Goal: Transaction & Acquisition: Purchase product/service

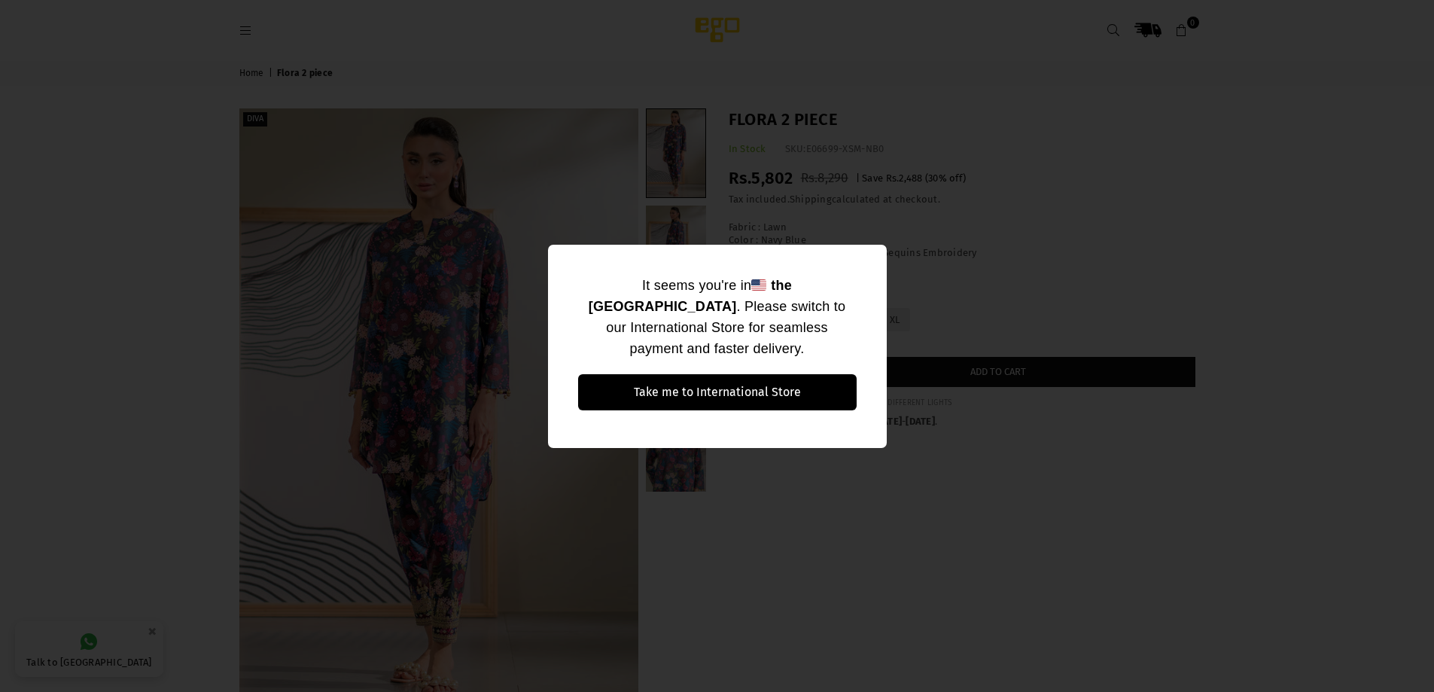
click at [1064, 274] on div "It seems you're in the [GEOGRAPHIC_DATA] . Please switch to our International S…" at bounding box center [717, 346] width 1434 height 692
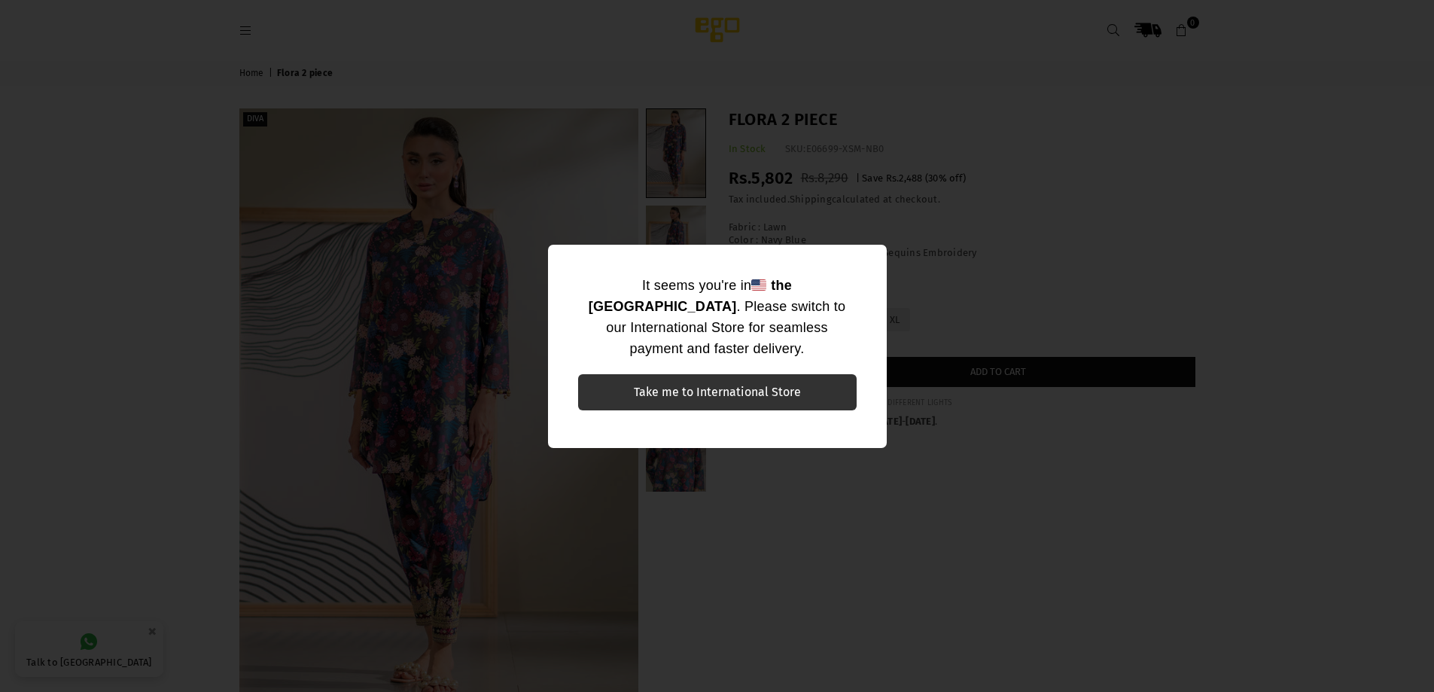
click at [746, 391] on button "Take me to International Store" at bounding box center [717, 392] width 279 height 36
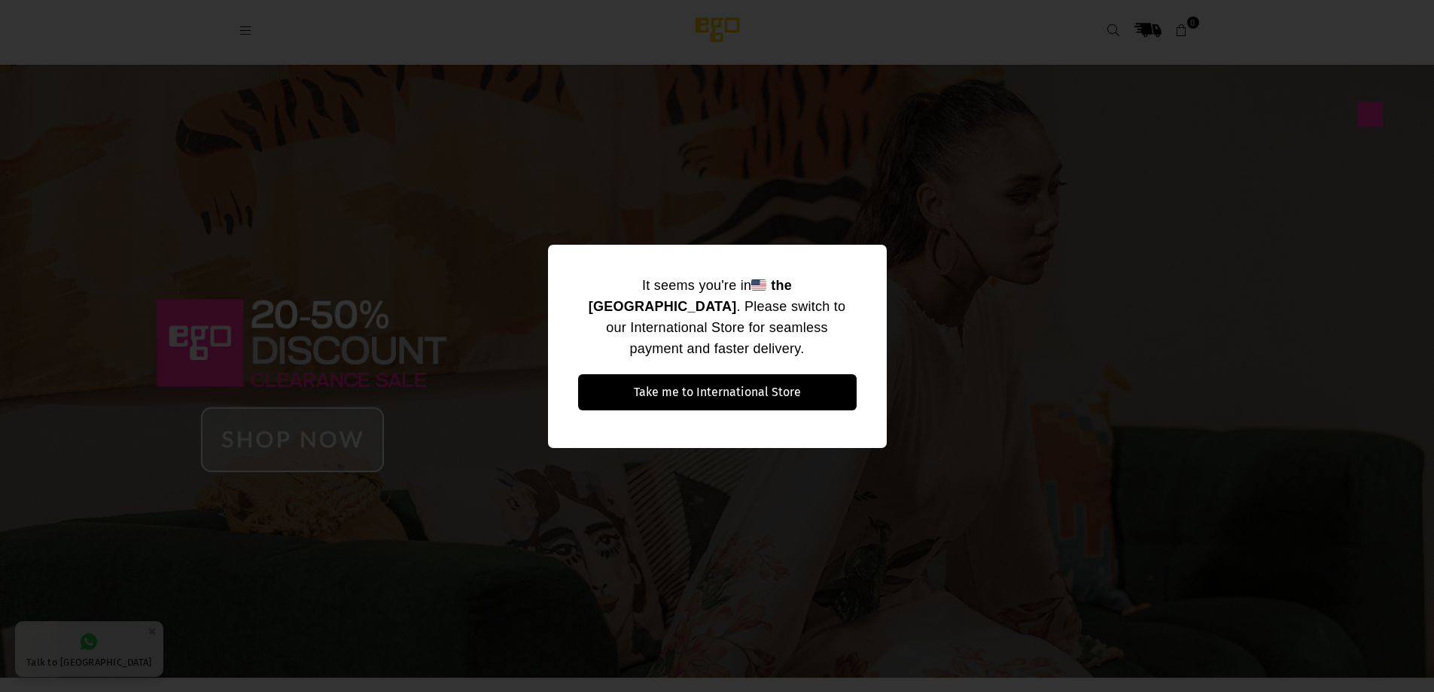
click at [328, 114] on div "It seems you're in the United States . Please switch to our International Store…" at bounding box center [717, 346] width 1434 height 692
click at [854, 273] on div "It seems you're in the United States . Please switch to our International Store…" at bounding box center [717, 346] width 339 height 203
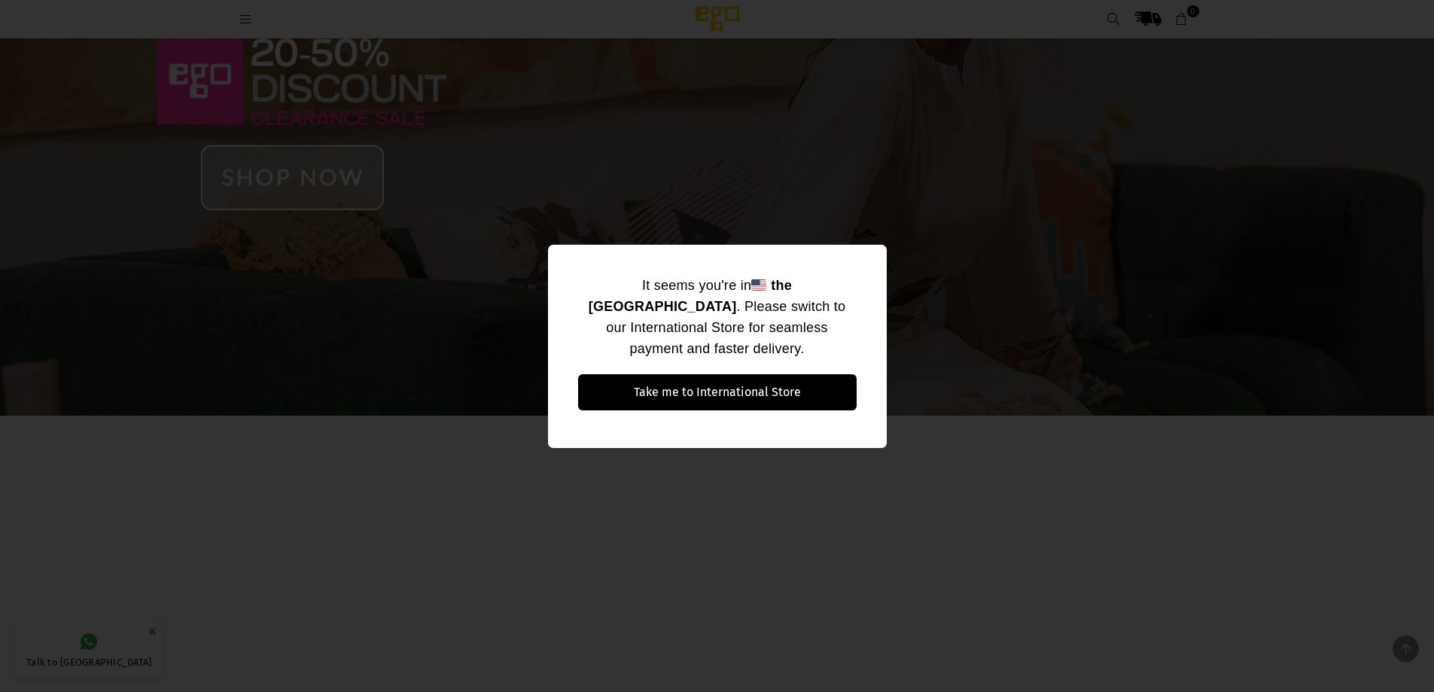
click at [1003, 133] on div "It seems you're in the United States . Please switch to our International Store…" at bounding box center [717, 346] width 1434 height 692
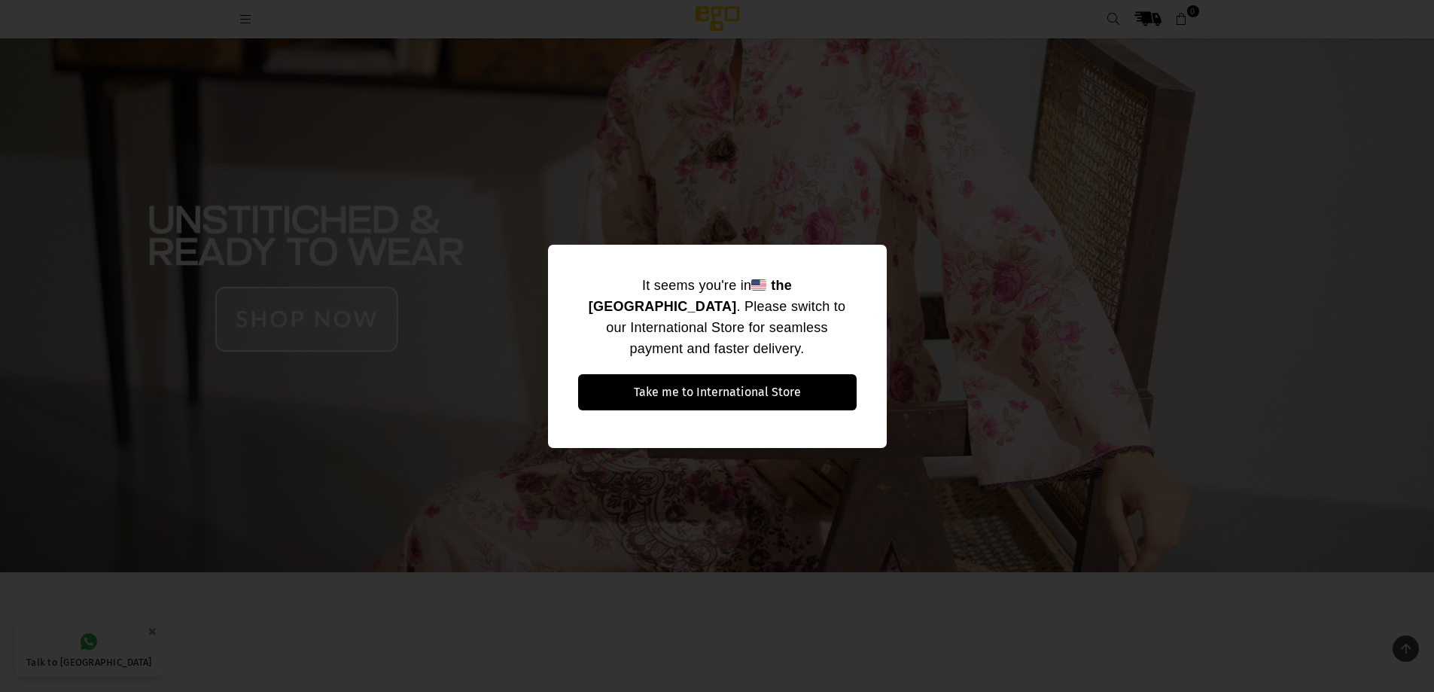
scroll to position [1418, 0]
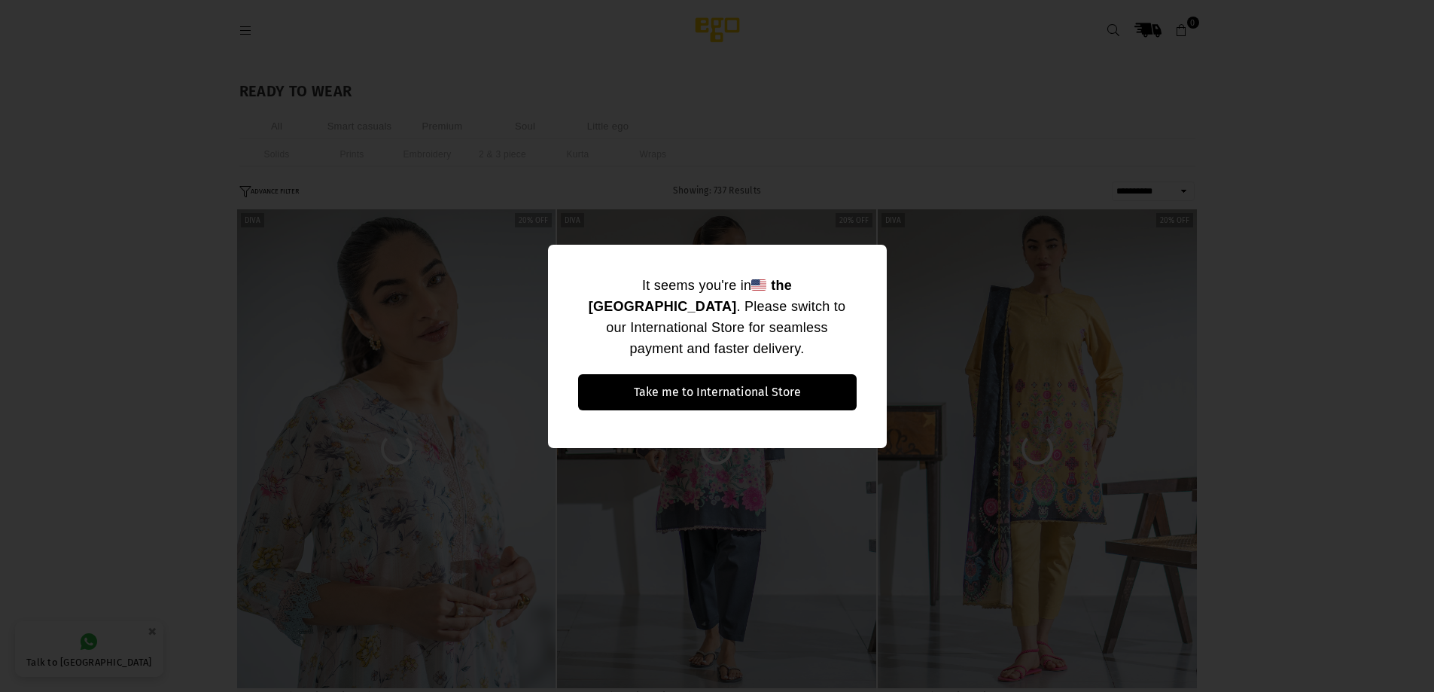
select select "**********"
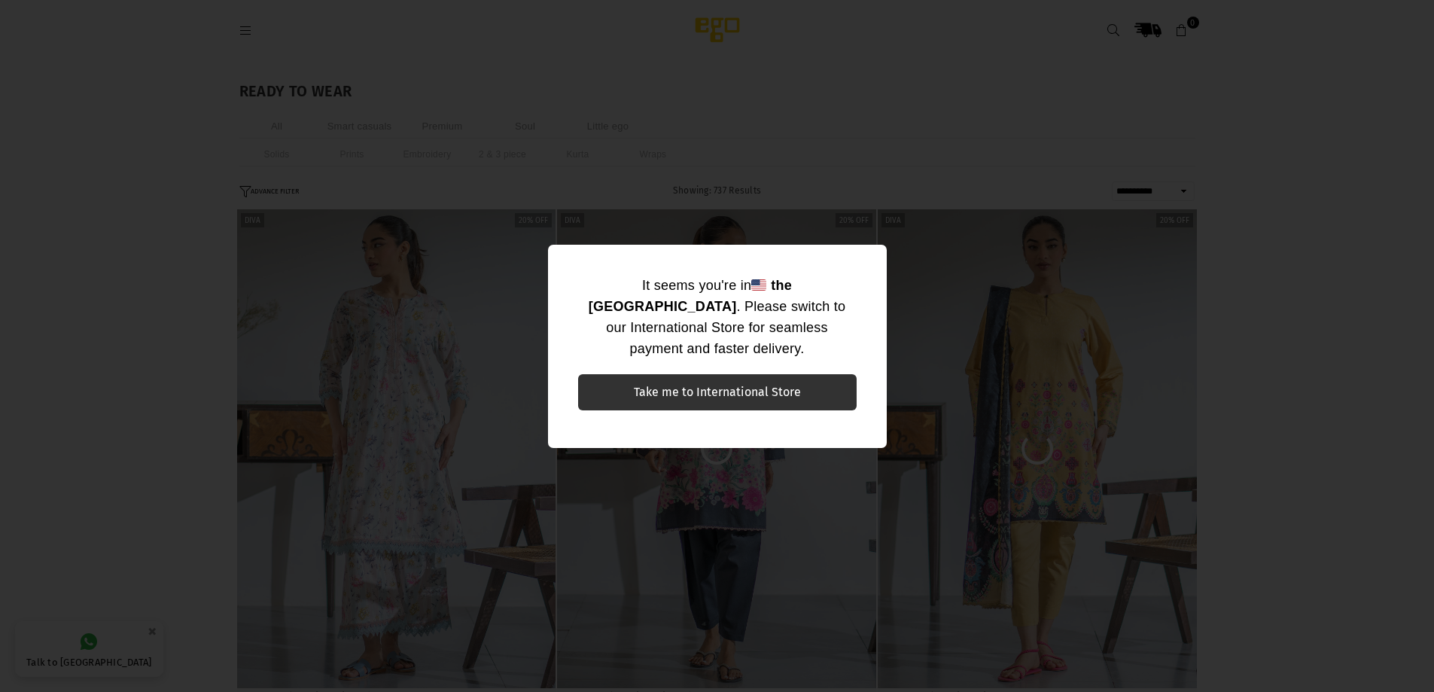
click at [675, 388] on button "Take me to International Store" at bounding box center [717, 392] width 279 height 36
click at [699, 377] on button "Take me to International Store" at bounding box center [717, 392] width 279 height 36
click at [702, 393] on button "Take me to International Store" at bounding box center [717, 392] width 279 height 36
